Goal: Navigation & Orientation: Go to known website

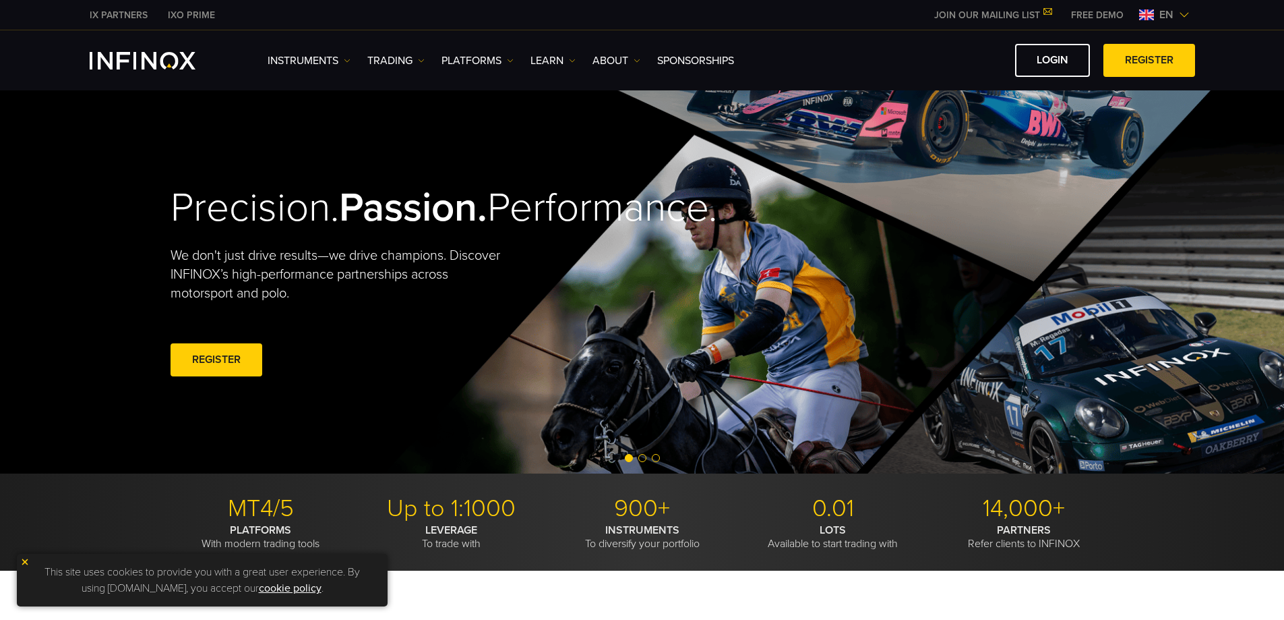
click at [1155, 13] on span "en" at bounding box center [1166, 15] width 25 height 16
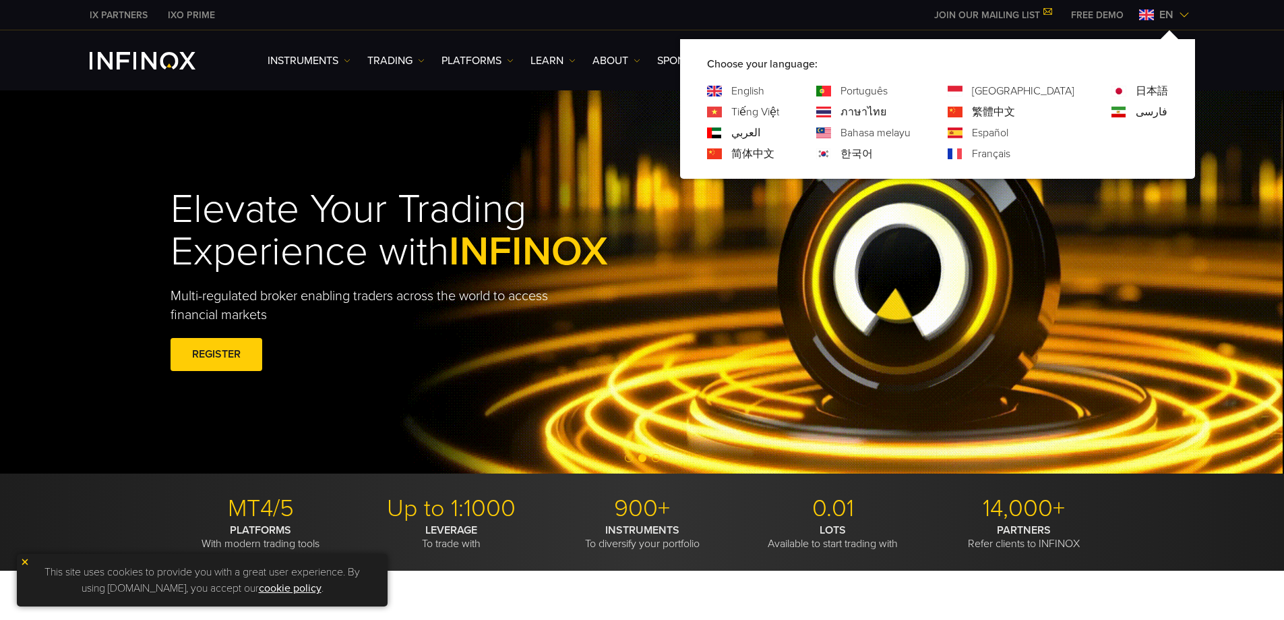
click at [1009, 136] on link "Español" at bounding box center [990, 133] width 36 height 16
